Goal: Information Seeking & Learning: Learn about a topic

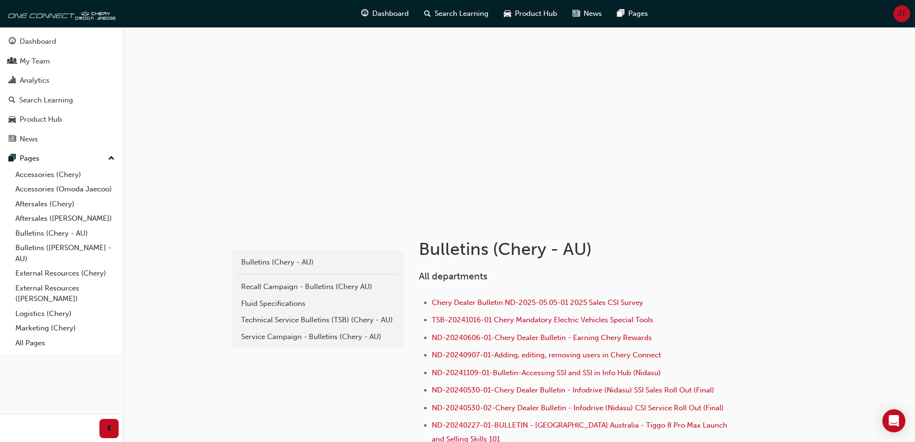
scroll to position [386, 0]
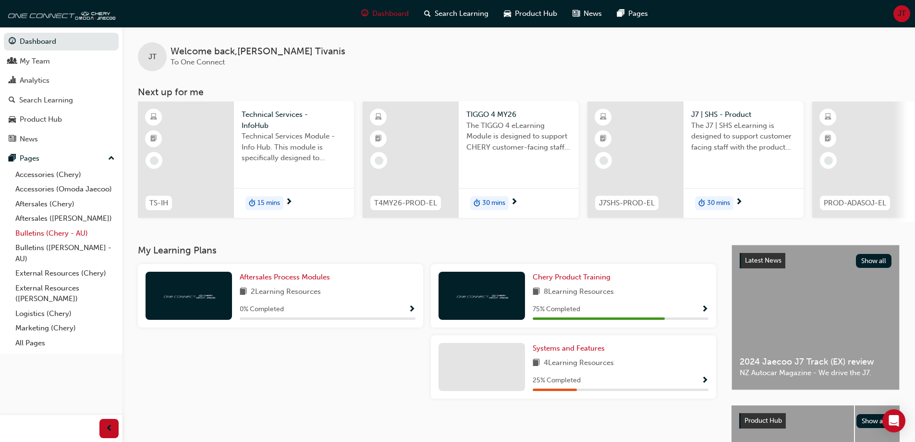
click at [56, 234] on link "Bulletins (Chery - AU)" at bounding box center [65, 233] width 107 height 15
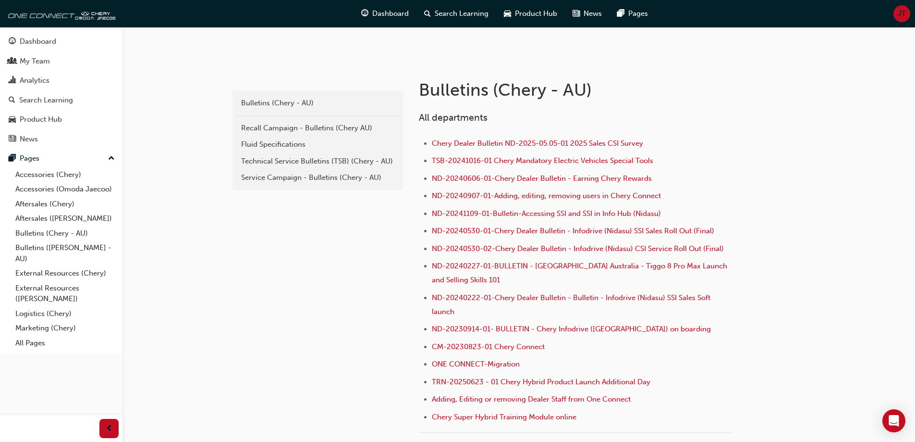
scroll to position [144, 0]
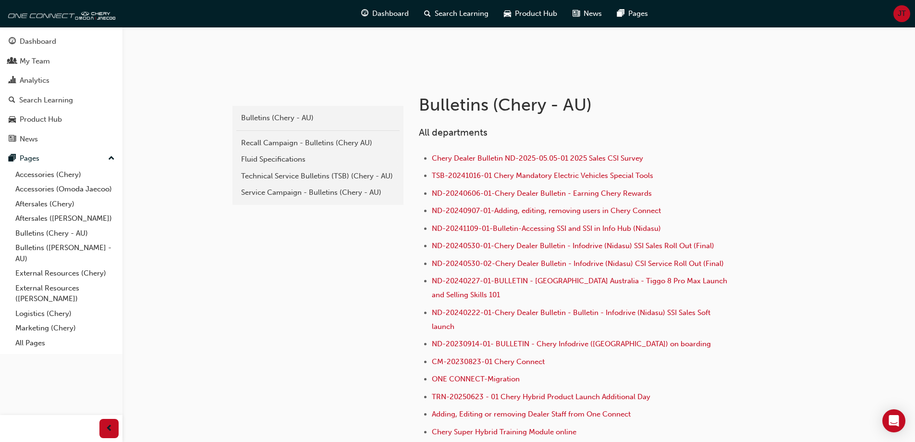
click at [307, 181] on link "Technical Service Bulletins (TSB) (Chery - AU)" at bounding box center [317, 176] width 163 height 17
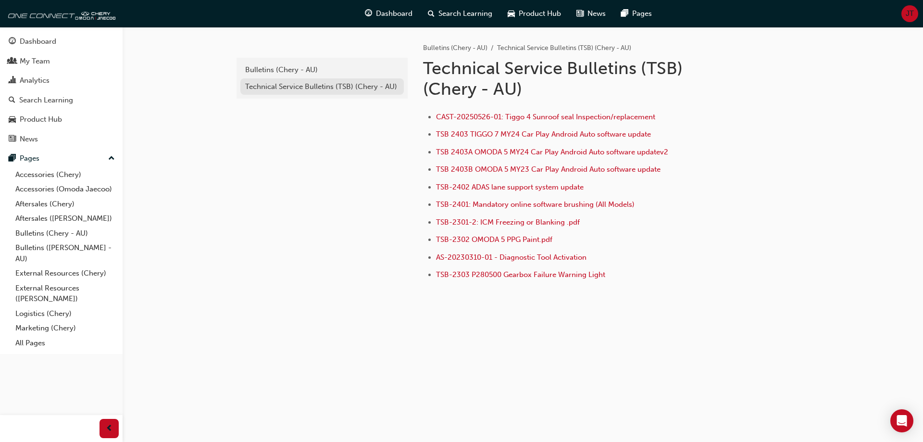
click at [291, 83] on div "Technical Service Bulletins (TSB) (Chery - AU)" at bounding box center [322, 86] width 154 height 11
click at [263, 70] on div "Bulletins (Chery - AU)" at bounding box center [322, 69] width 154 height 11
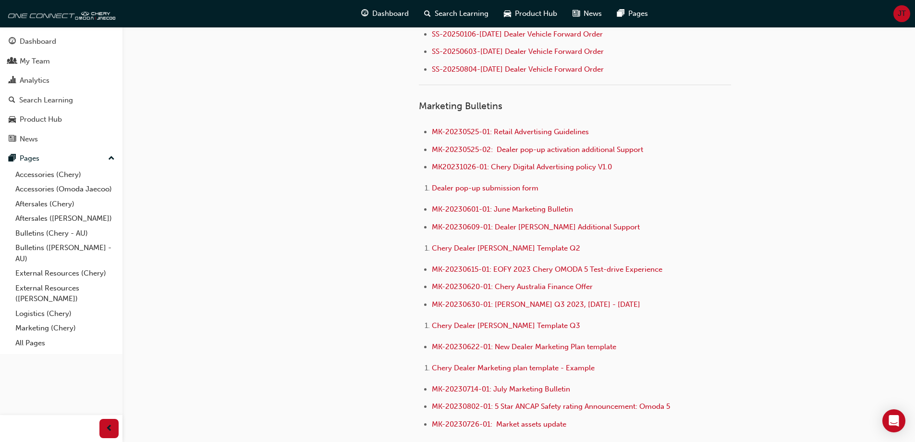
scroll to position [1442, 0]
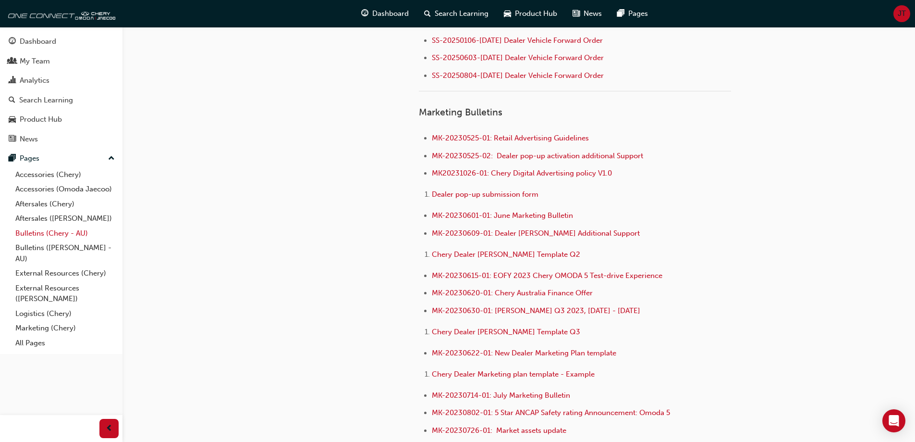
click at [39, 235] on link "Bulletins (Chery - AU)" at bounding box center [65, 233] width 107 height 15
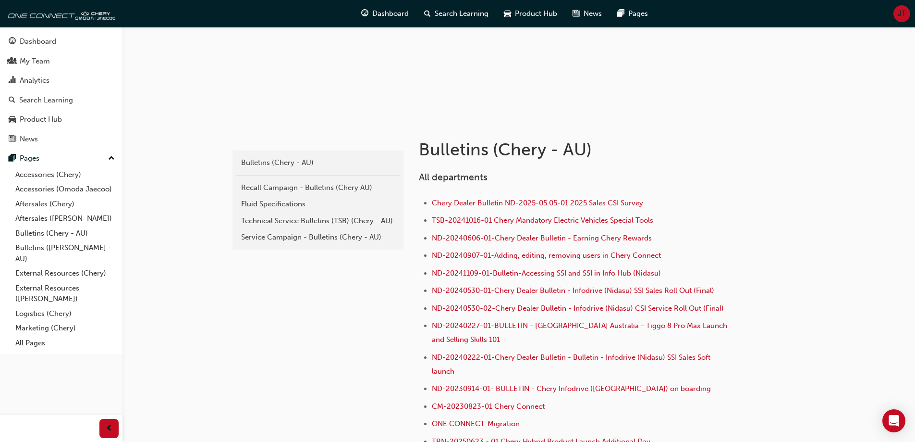
scroll to position [96, 0]
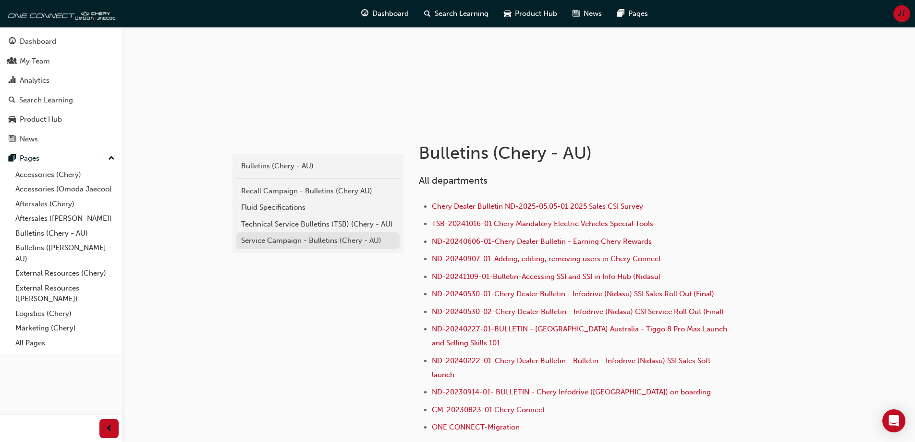
click at [297, 234] on link "Service Campaign - Bulletins (Chery - AU)" at bounding box center [317, 240] width 163 height 17
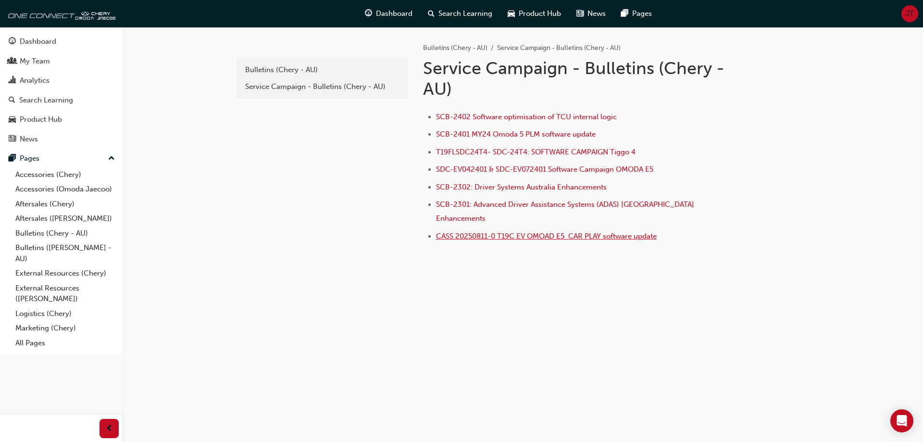
click at [478, 232] on span "CASS 20250811-0 T19C EV OMOAD E5 CAR PLAY software update" at bounding box center [546, 236] width 221 height 9
click at [535, 232] on span "CASS 20250811-0 T19C EV OMOAD E5 CAR PLAY software update" at bounding box center [546, 236] width 221 height 9
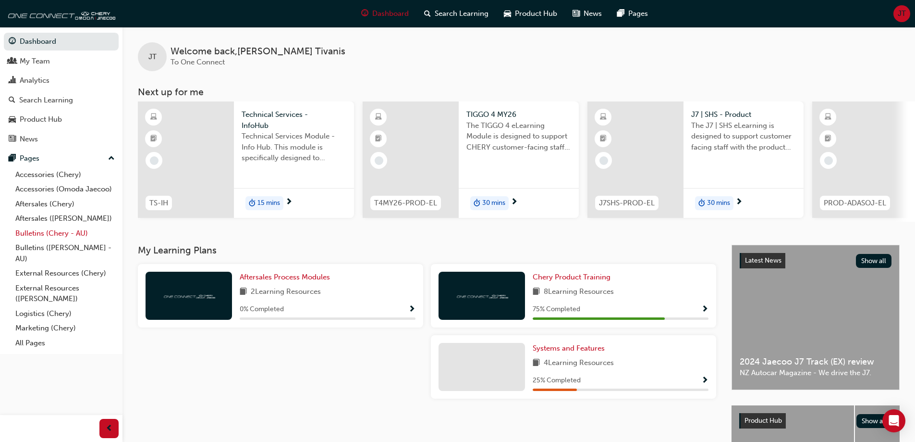
click at [62, 232] on link "Bulletins (Chery - AU)" at bounding box center [65, 233] width 107 height 15
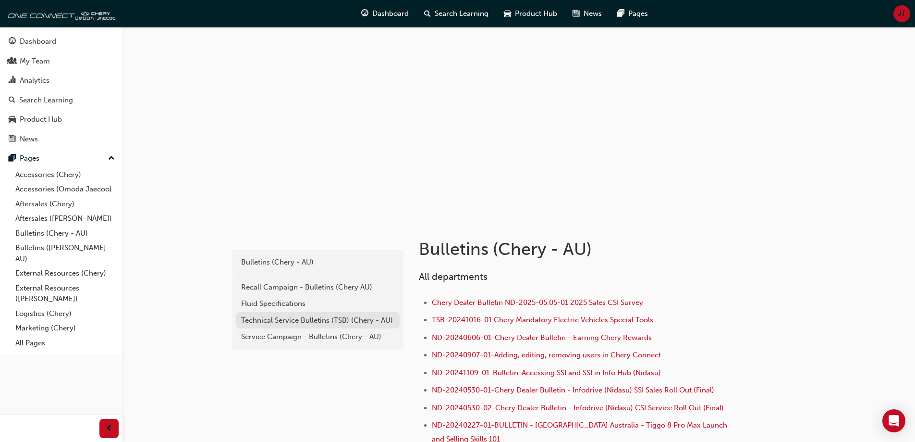
click at [319, 320] on div "Technical Service Bulletins (TSB) (Chery - AU)" at bounding box center [318, 320] width 154 height 11
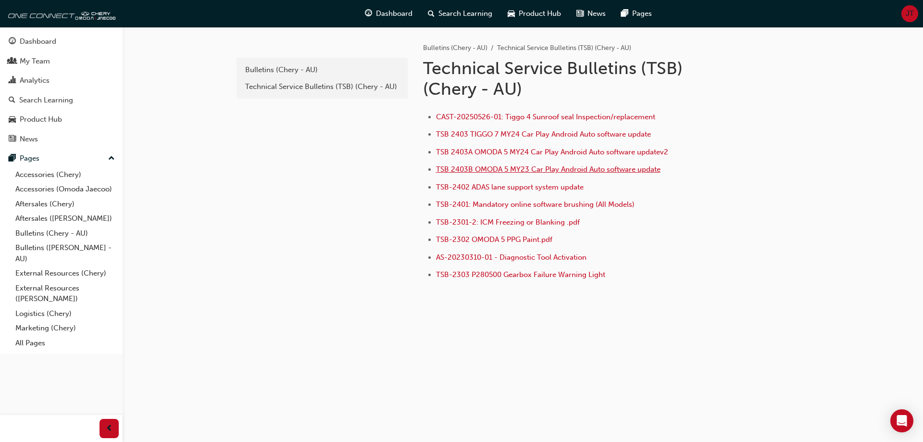
click at [534, 171] on span "TSB 2403B OMODA 5 MY23 Car Play Android Auto software update" at bounding box center [548, 169] width 224 height 9
